Goal: Obtain resource: Download file/media

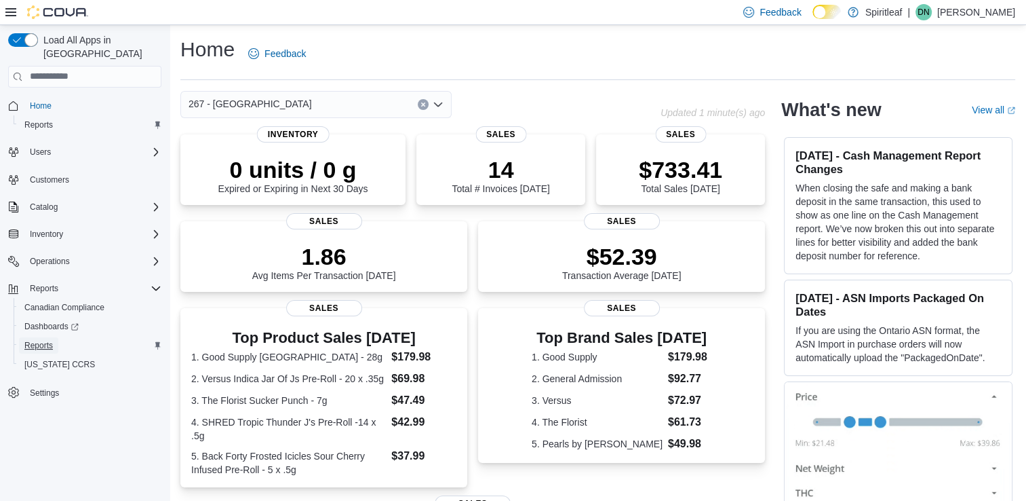
click at [26, 340] on span "Reports" at bounding box center [38, 345] width 28 height 11
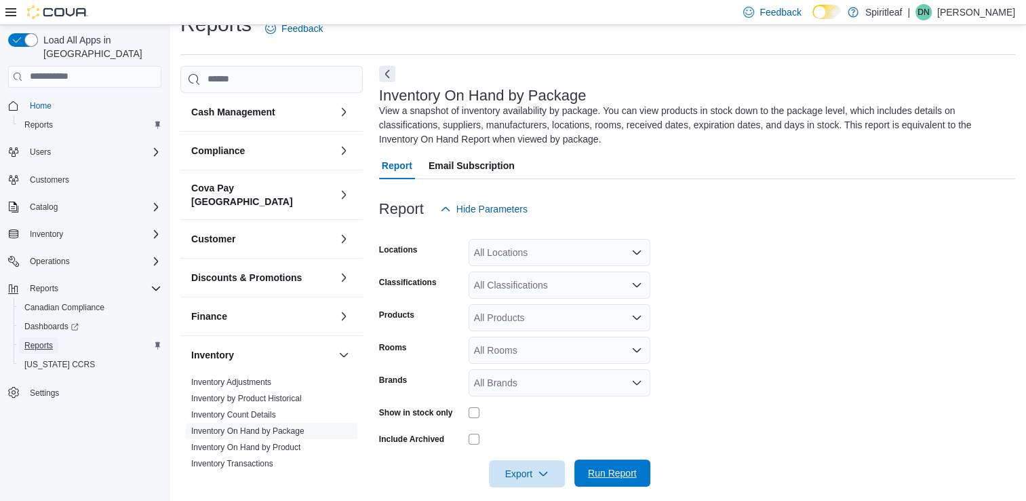
scroll to position [38, 0]
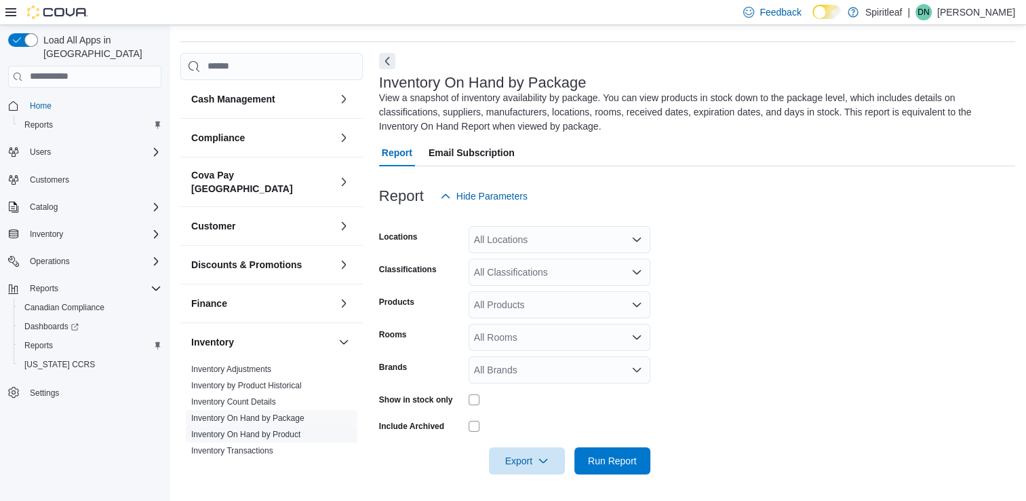
click at [279, 429] on link "Inventory On Hand by Product" at bounding box center [245, 433] width 109 height 9
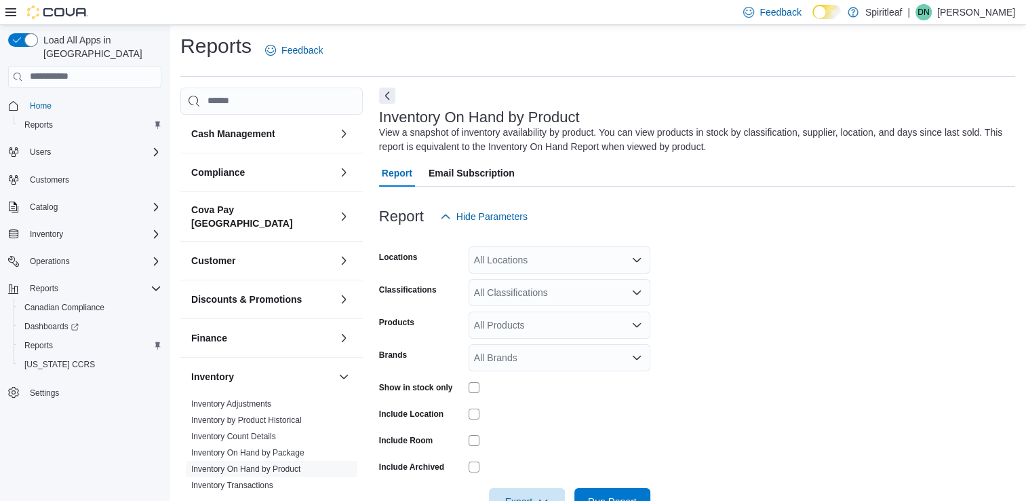
scroll to position [44, 0]
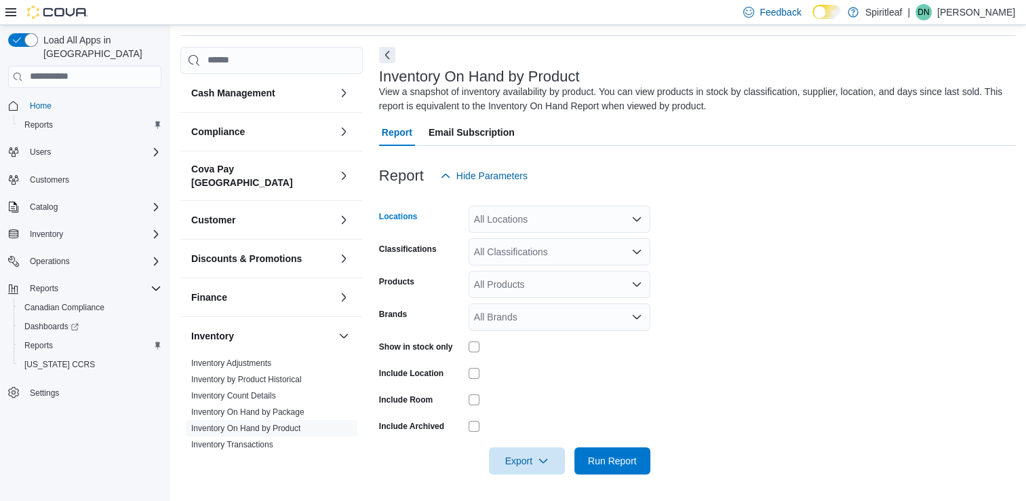
click at [529, 220] on div "All Locations" at bounding box center [560, 219] width 182 height 27
type input "***"
click at [548, 239] on span "267 - [GEOGRAPHIC_DATA]" at bounding box center [579, 242] width 123 height 14
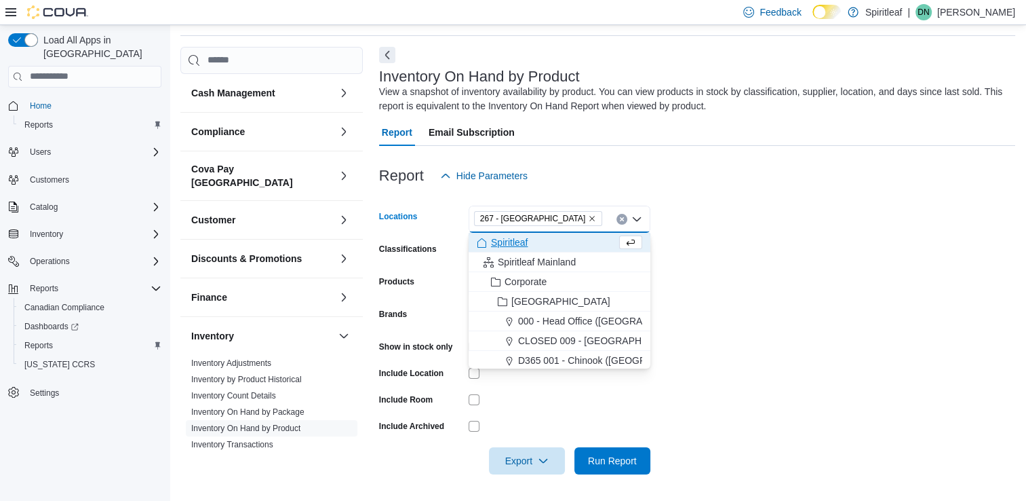
click at [727, 275] on form "Locations 267 - [GEOGRAPHIC_DATA] box. Selected. 267 - [GEOGRAPHIC_DATA]. Press…" at bounding box center [697, 331] width 636 height 285
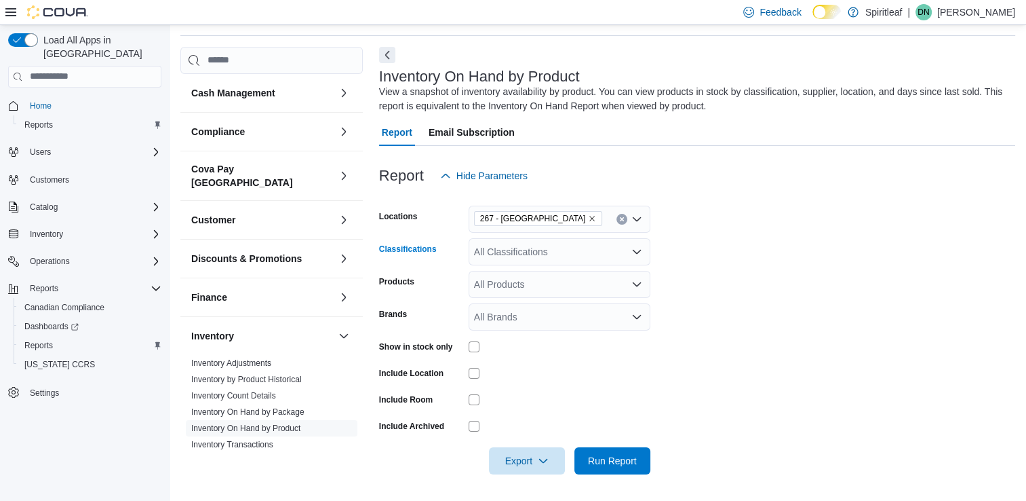
click at [524, 249] on div "All Classifications" at bounding box center [560, 251] width 182 height 27
click at [733, 279] on form "Locations 267 - Cold Lake Classifications All Classifications Products All Prod…" at bounding box center [697, 331] width 636 height 285
click at [741, 354] on form "Locations 267 - Cold Lake Classifications All Classifications Products All Prod…" at bounding box center [697, 331] width 636 height 285
click at [545, 461] on icon "button" at bounding box center [543, 459] width 11 height 11
click at [553, 380] on span "Export to Excel" at bounding box center [529, 377] width 61 height 11
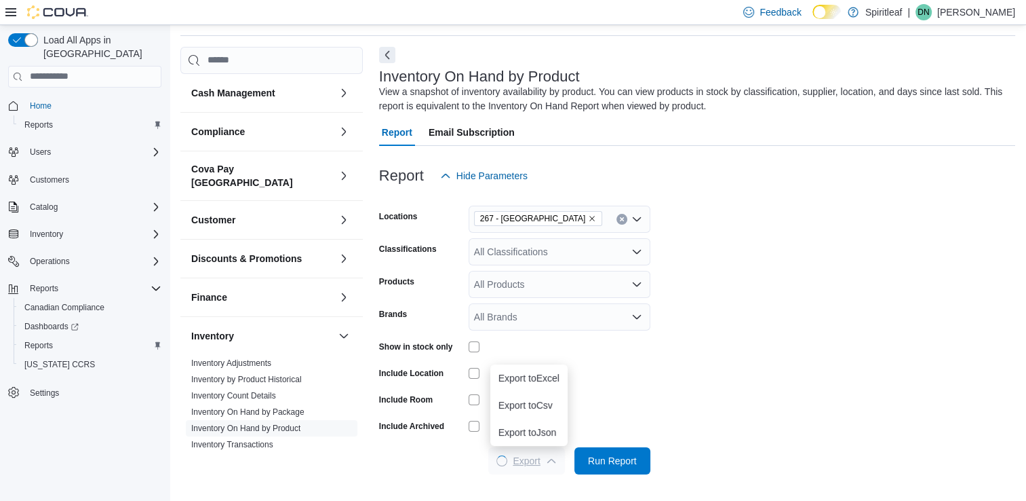
scroll to position [0, 0]
click at [884, 475] on div at bounding box center [697, 482] width 636 height 16
